Goal: Information Seeking & Learning: Find specific fact

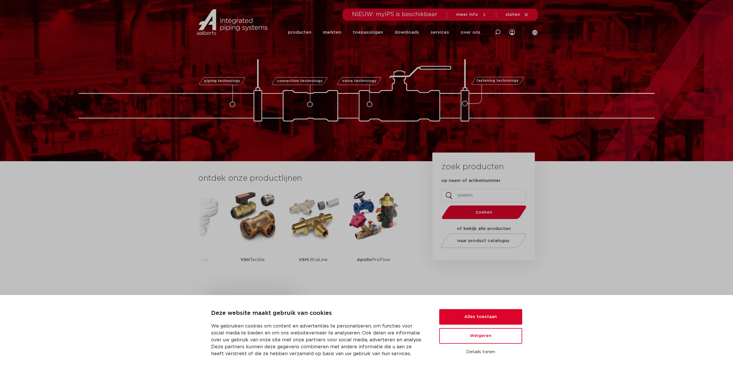
click at [478, 193] on input "op naam of artikelnummer" at bounding box center [483, 195] width 85 height 13
type input "k"
paste input "900705"
type input "9"
type input "kogelkraan 35"
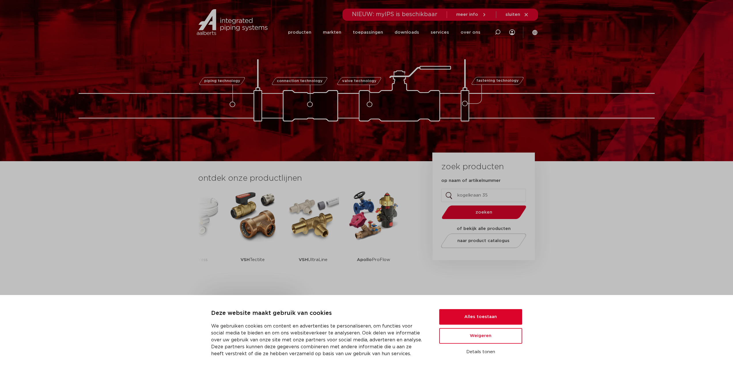
click at [439, 205] on button "zoeken" at bounding box center [483, 212] width 89 height 15
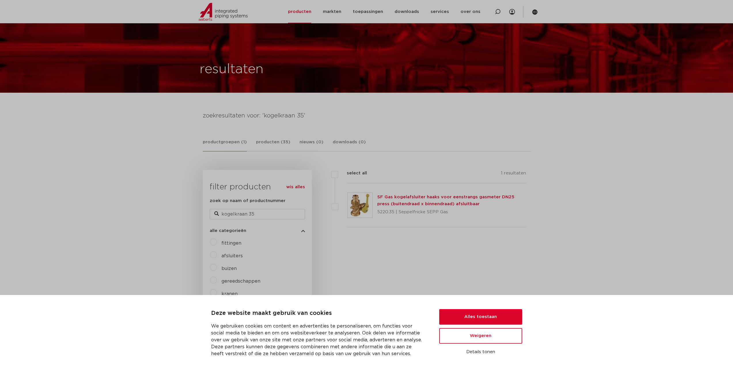
scroll to position [58, 0]
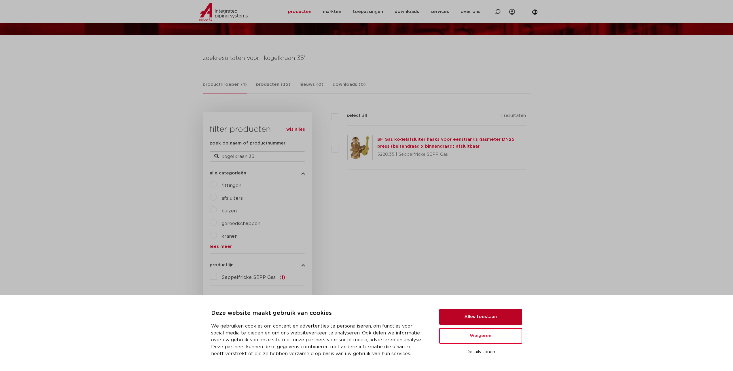
click at [485, 314] on button "Alles toestaan" at bounding box center [480, 317] width 83 height 16
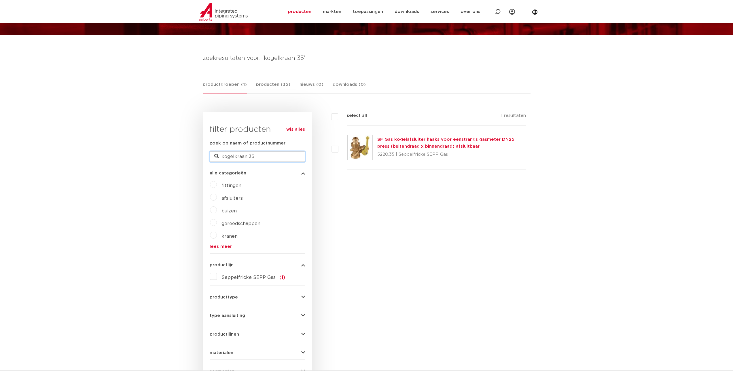
drag, startPoint x: 271, startPoint y: 155, endPoint x: 235, endPoint y: 153, distance: 35.8
click at [235, 153] on input "kogelkraan 35" at bounding box center [257, 157] width 95 height 10
type input "koge"
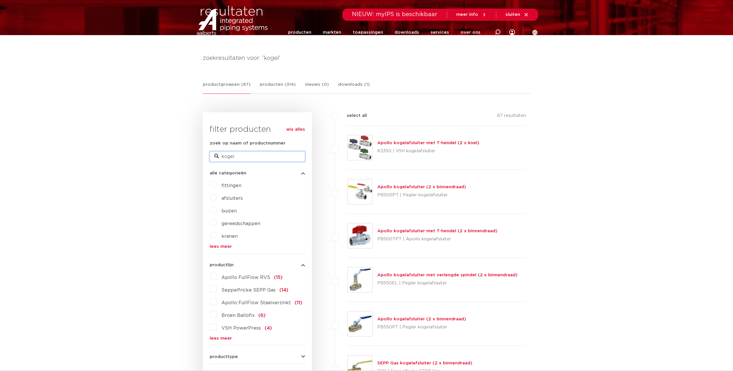
drag, startPoint x: 240, startPoint y: 158, endPoint x: 207, endPoint y: 167, distance: 34.6
click at [207, 167] on div "wis alles filter producten zoek op naam of productnummer kogel alle categorieën…" at bounding box center [257, 300] width 109 height 377
type input "knel 35"
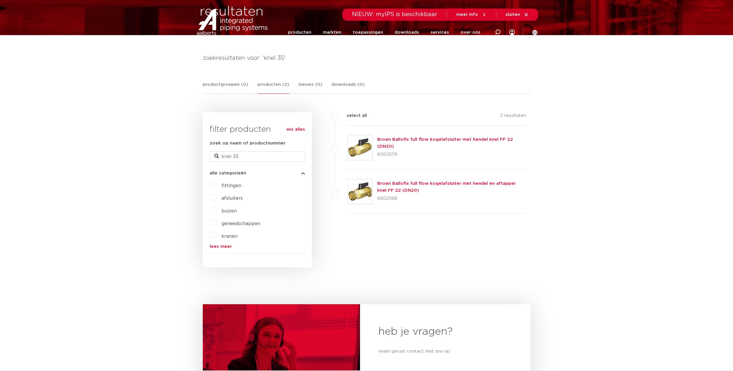
scroll to position [58, 0]
click at [404, 184] on link "Broen Ballofix full flow kogelafsluiter met hendel en aftapper knel FF 22 (DN20)" at bounding box center [446, 187] width 139 height 11
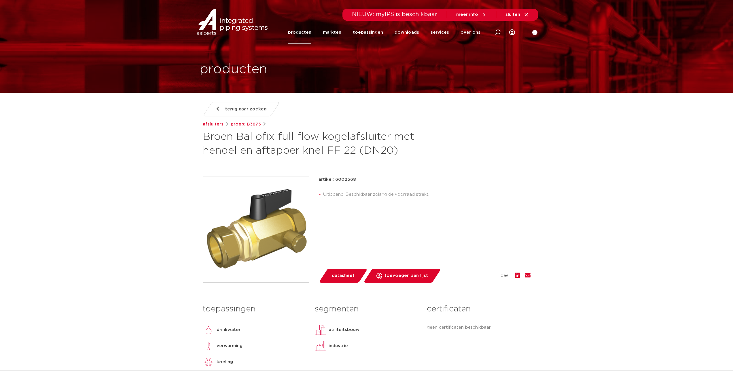
click at [236, 110] on span "terug naar zoeken" at bounding box center [245, 109] width 41 height 9
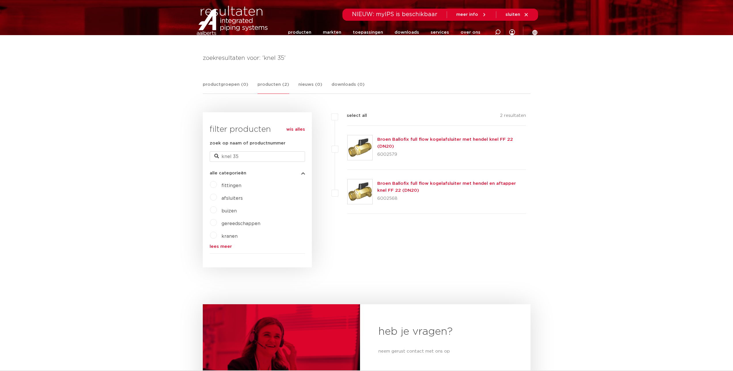
click at [218, 155] on icon at bounding box center [216, 156] width 5 height 5
click at [221, 155] on input "knel 35" at bounding box center [257, 157] width 95 height 10
type input "vsh knel 35"
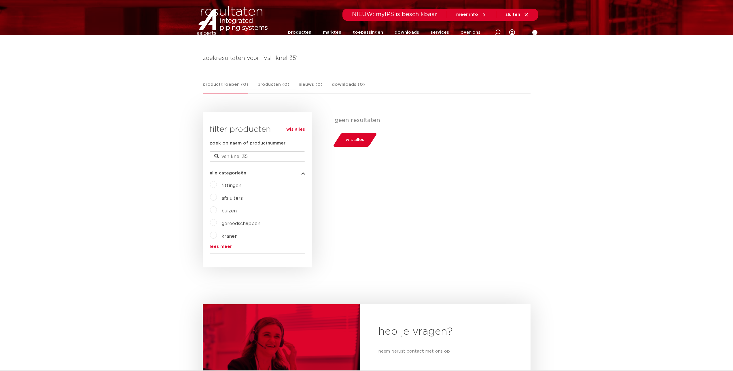
scroll to position [58, 0]
